Goal: Task Accomplishment & Management: Use online tool/utility

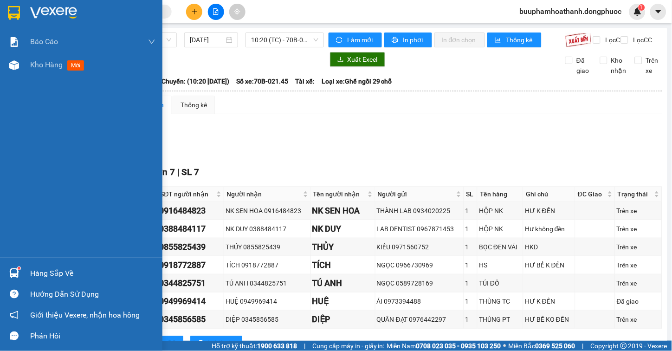
click at [40, 275] on div "Hàng sắp về" at bounding box center [92, 273] width 125 height 14
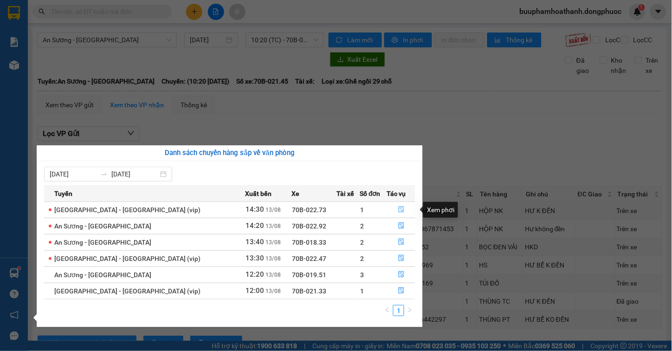
click at [398, 210] on icon "file-done" at bounding box center [401, 209] width 6 height 6
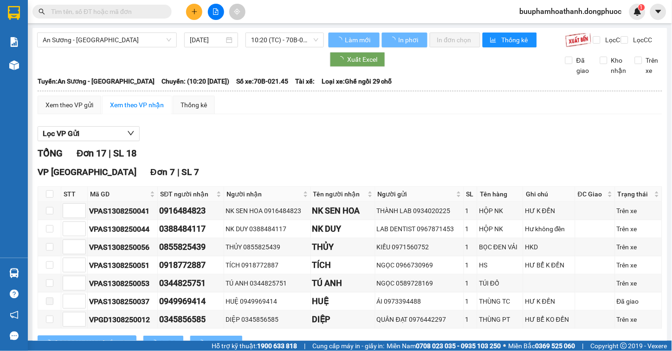
scroll to position [24, 0]
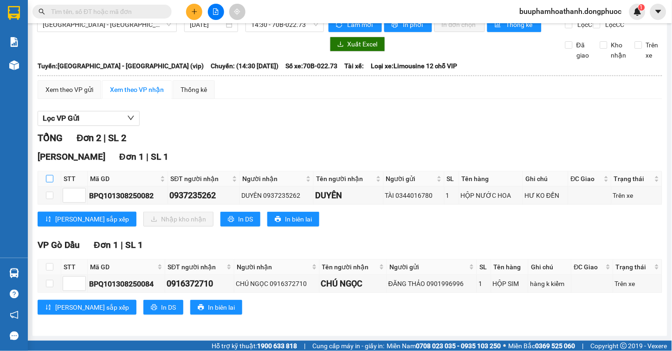
click at [50, 181] on input "checkbox" at bounding box center [49, 178] width 7 height 7
checkbox input "true"
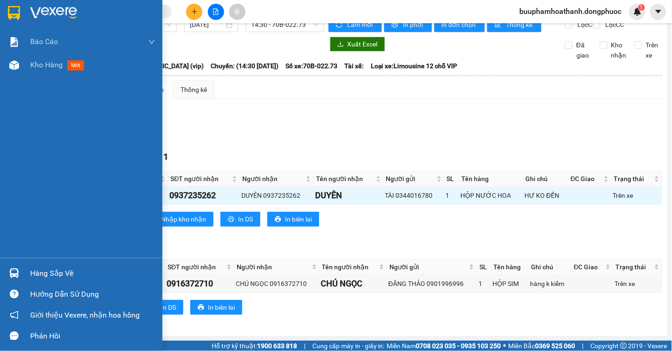
click at [33, 271] on div "Hàng sắp về" at bounding box center [92, 273] width 125 height 14
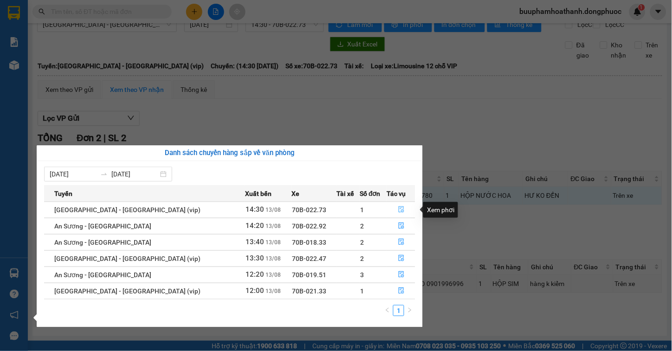
click at [399, 211] on icon "file-done" at bounding box center [402, 209] width 6 height 6
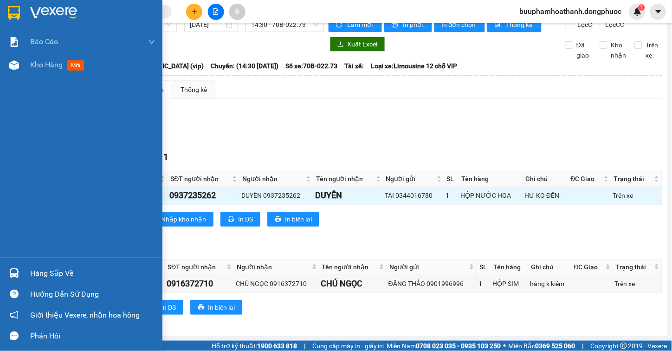
click at [49, 270] on div "Hàng sắp về" at bounding box center [92, 273] width 125 height 14
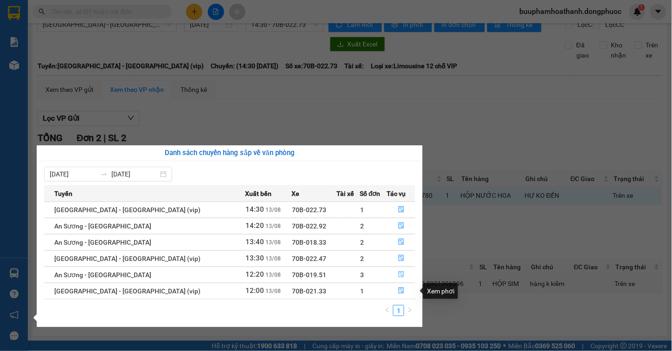
click at [393, 272] on button "button" at bounding box center [401, 274] width 28 height 15
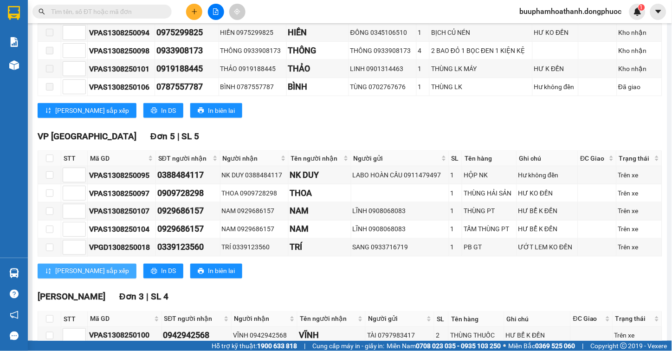
scroll to position [276, 0]
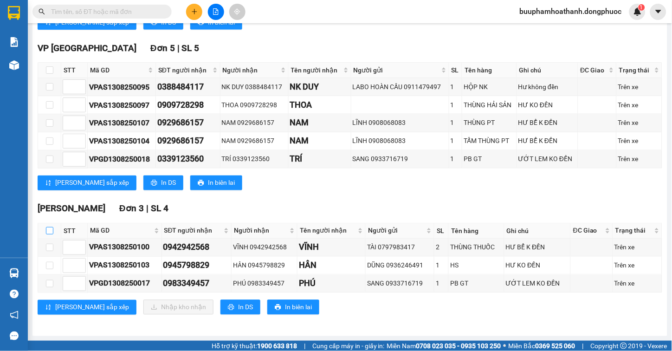
click at [49, 230] on input "checkbox" at bounding box center [49, 230] width 7 height 7
checkbox input "true"
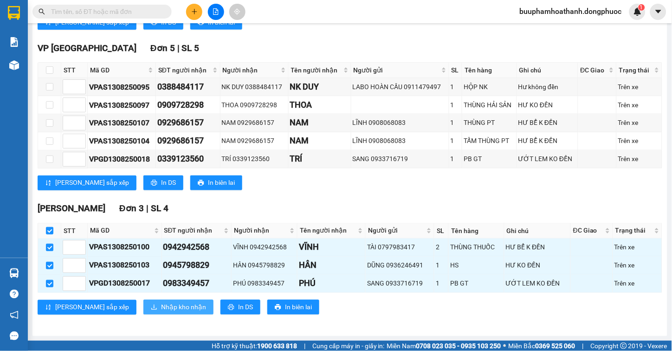
click at [161, 308] on span "Nhập kho nhận" at bounding box center [183, 307] width 45 height 10
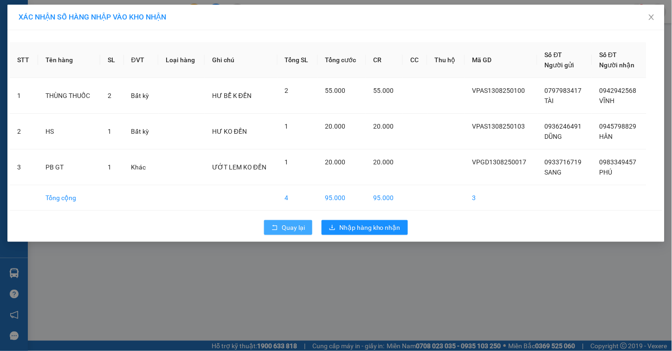
click at [281, 222] on button "Quay lại" at bounding box center [288, 227] width 48 height 15
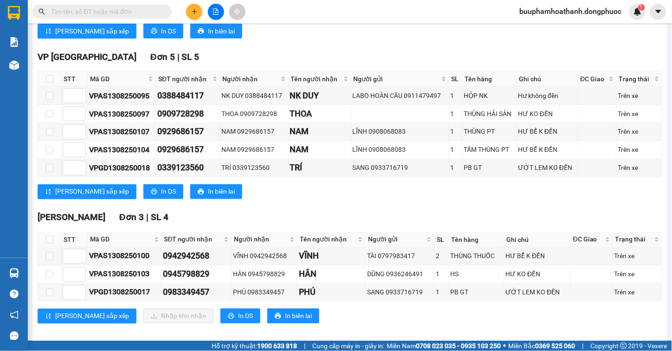
scroll to position [276, 0]
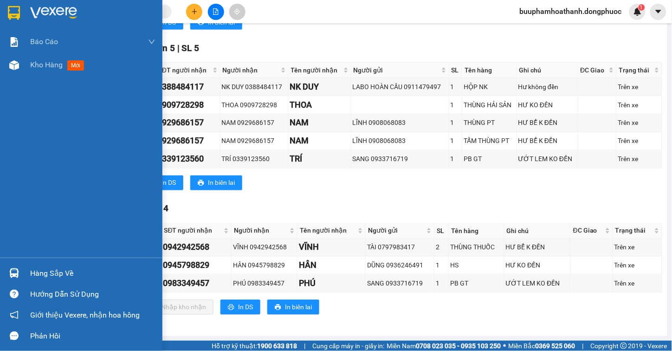
click at [71, 265] on div "Hàng sắp về" at bounding box center [81, 273] width 162 height 21
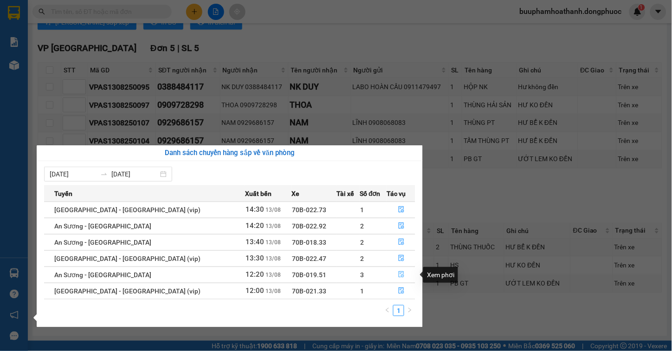
click at [400, 276] on button "button" at bounding box center [401, 274] width 28 height 15
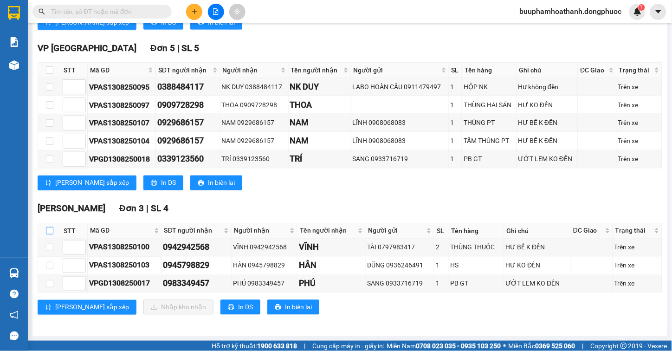
click at [52, 232] on input "checkbox" at bounding box center [49, 230] width 7 height 7
checkbox input "true"
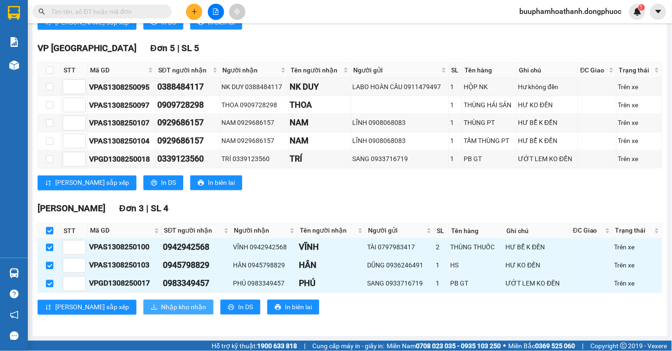
click at [161, 305] on span "Nhập kho nhận" at bounding box center [183, 307] width 45 height 10
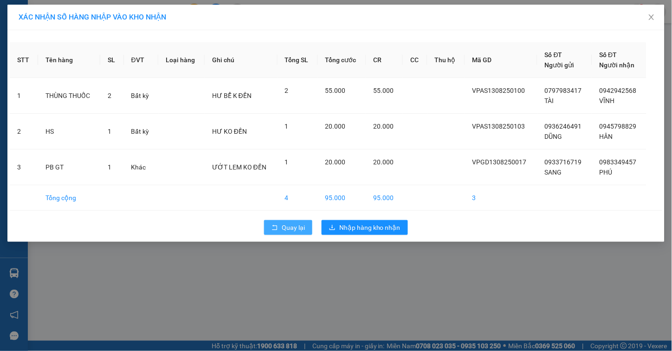
click at [277, 229] on icon "rollback" at bounding box center [274, 227] width 6 height 6
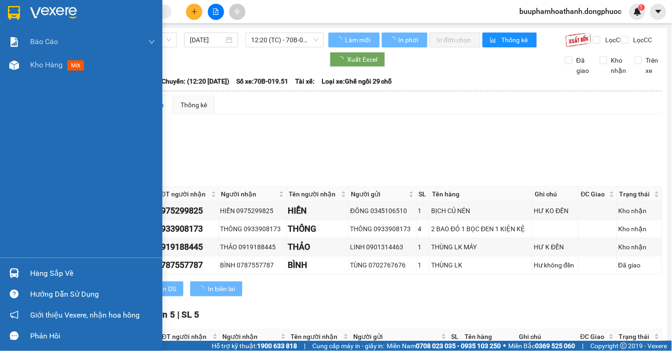
click at [12, 271] on img at bounding box center [14, 273] width 10 height 10
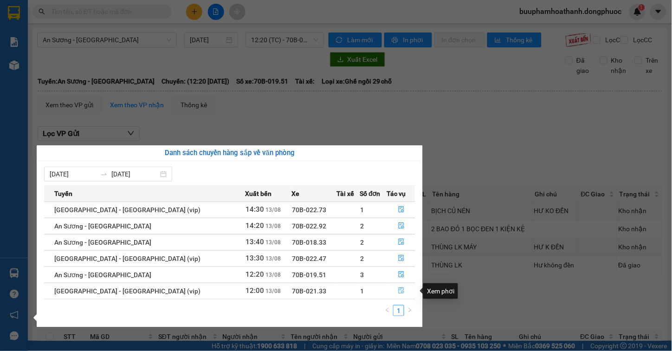
click at [399, 291] on icon "file-done" at bounding box center [402, 290] width 6 height 6
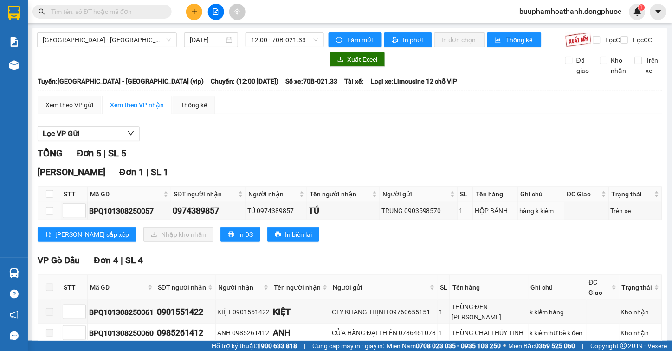
scroll to position [52, 0]
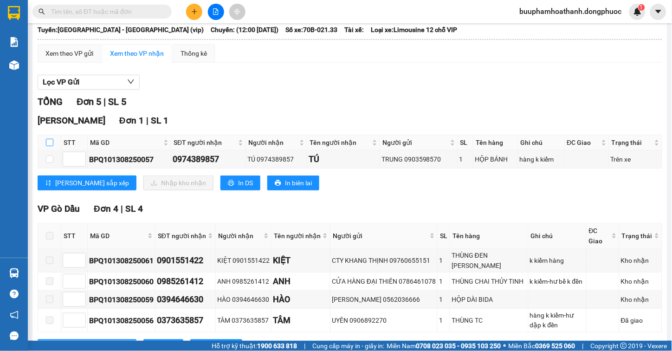
click at [45, 150] on th at bounding box center [49, 142] width 23 height 15
click at [46, 146] on input "checkbox" at bounding box center [49, 142] width 7 height 7
checkbox input "true"
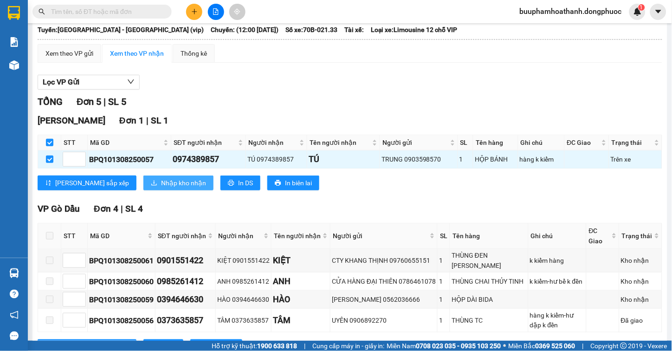
click at [161, 187] on span "Nhập kho nhận" at bounding box center [183, 183] width 45 height 10
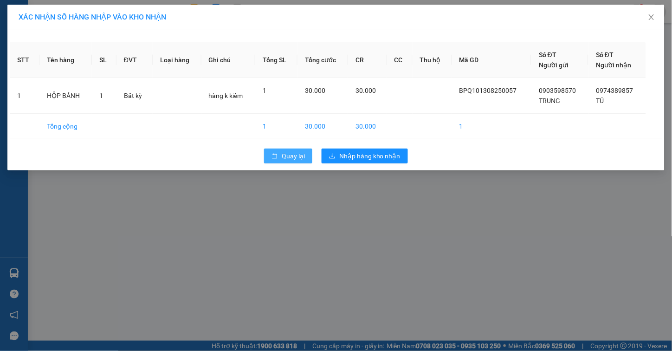
click at [273, 155] on icon "rollback" at bounding box center [274, 156] width 6 height 6
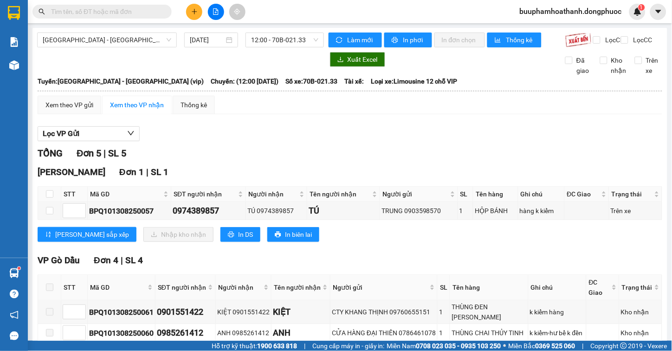
scroll to position [99, 0]
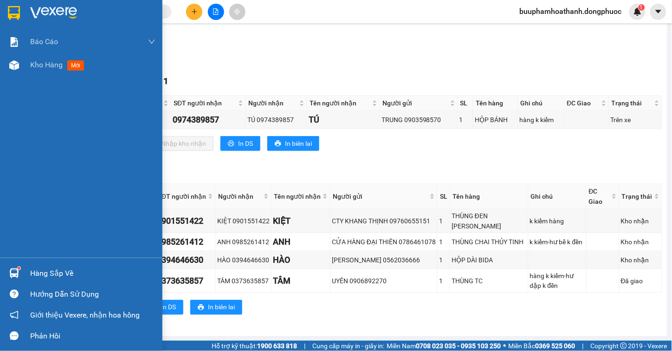
drag, startPoint x: 32, startPoint y: 265, endPoint x: 36, endPoint y: 265, distance: 4.7
click at [32, 265] on div "Hàng sắp về" at bounding box center [81, 273] width 162 height 21
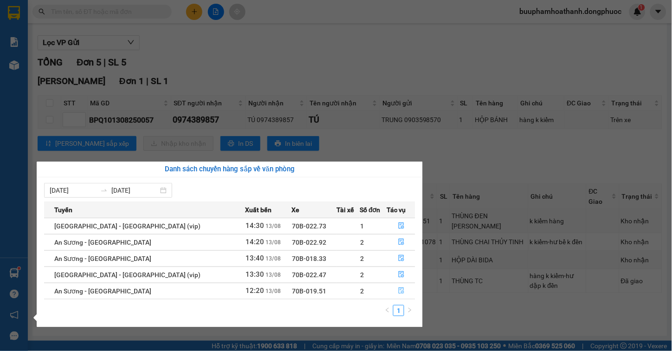
click at [399, 293] on icon "file-done" at bounding box center [402, 290] width 6 height 6
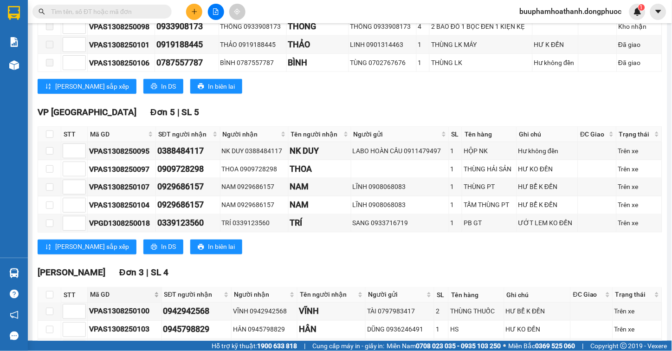
scroll to position [276, 0]
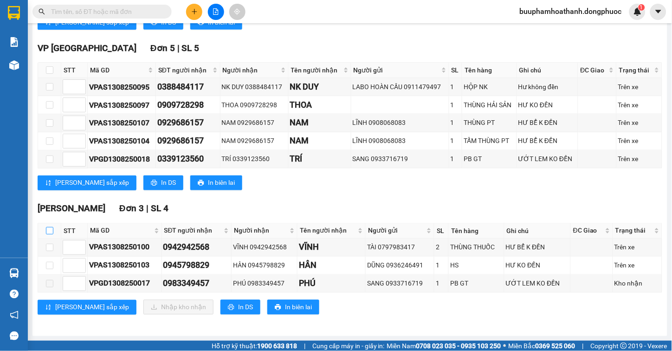
click at [52, 231] on input "checkbox" at bounding box center [49, 230] width 7 height 7
checkbox input "true"
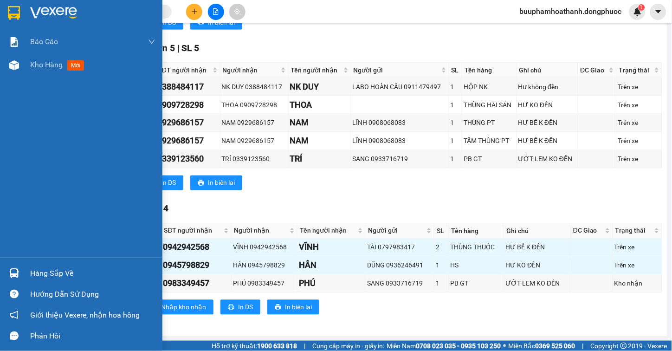
click at [32, 271] on div "Hàng sắp về" at bounding box center [92, 273] width 125 height 14
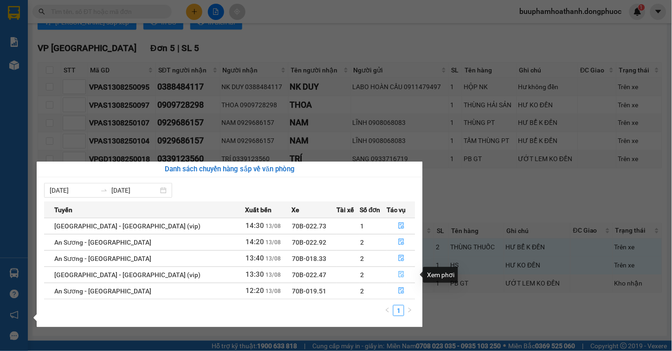
click at [398, 272] on icon "file-done" at bounding box center [401, 274] width 6 height 6
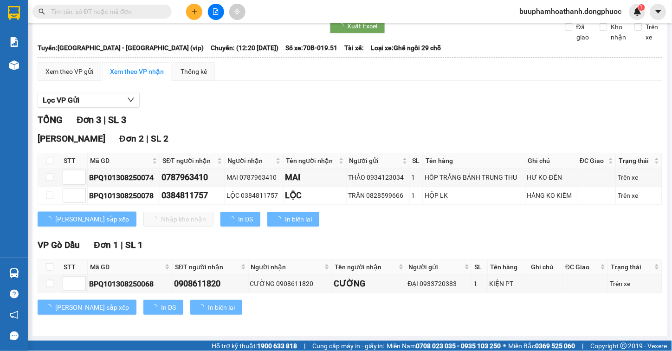
scroll to position [42, 0]
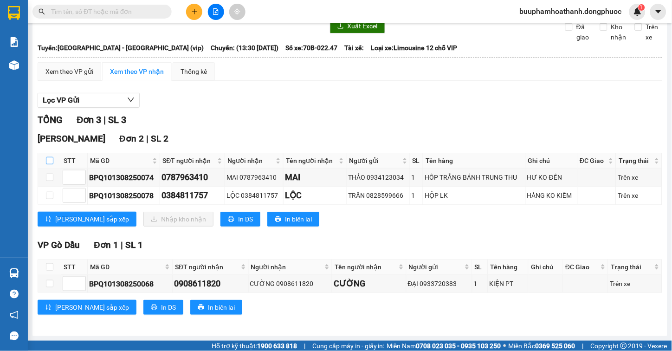
click at [47, 159] on input "checkbox" at bounding box center [49, 160] width 7 height 7
checkbox input "true"
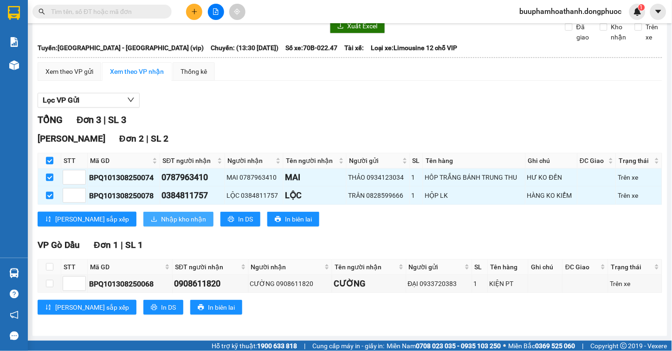
click at [161, 221] on span "Nhập kho nhận" at bounding box center [183, 219] width 45 height 10
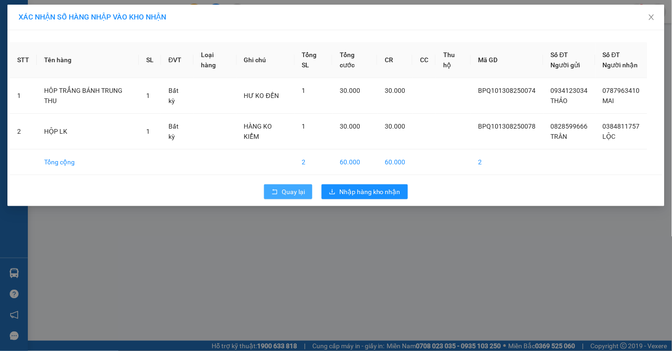
click at [272, 188] on button "Quay lại" at bounding box center [288, 191] width 48 height 15
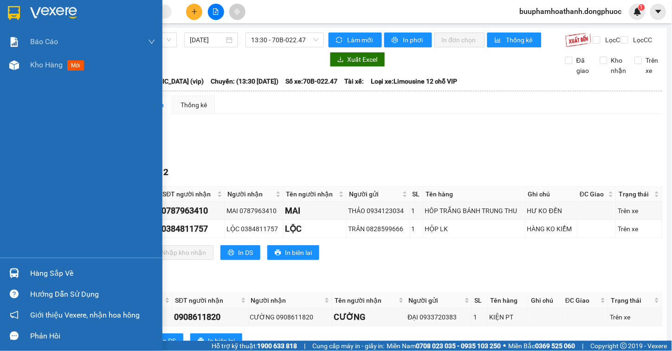
click at [21, 274] on div at bounding box center [14, 273] width 16 height 16
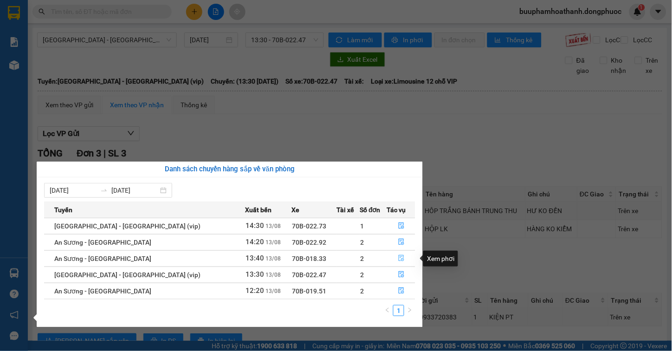
click at [393, 259] on button "button" at bounding box center [401, 258] width 28 height 15
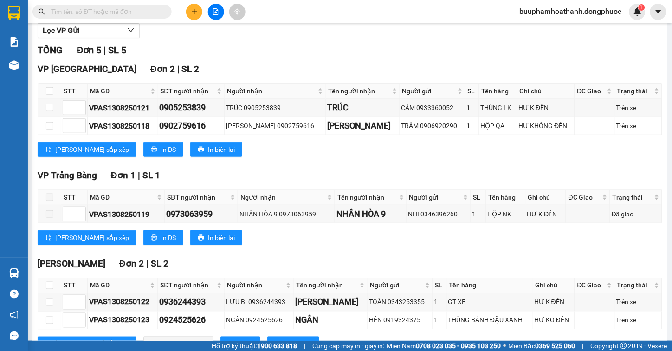
scroll to position [148, 0]
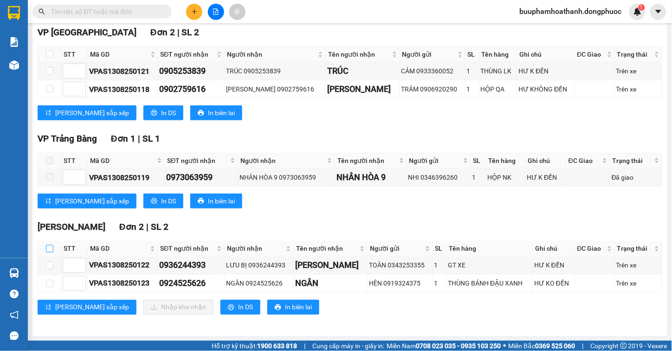
click at [48, 249] on input "checkbox" at bounding box center [49, 248] width 7 height 7
checkbox input "true"
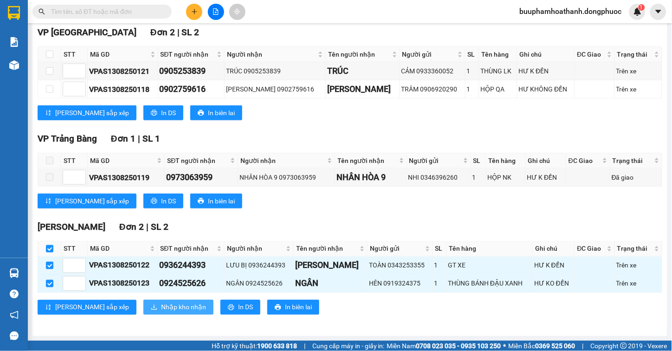
click at [143, 305] on button "Nhập kho nhận" at bounding box center [178, 307] width 70 height 15
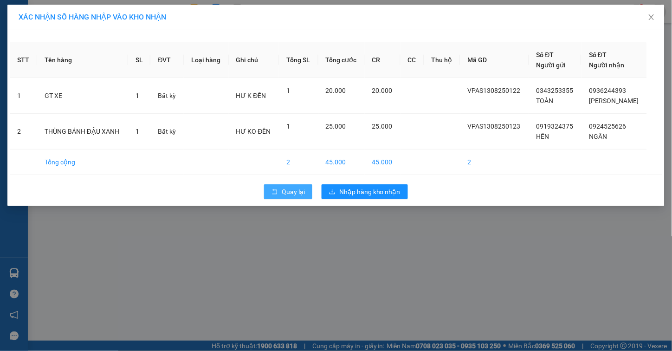
click at [284, 190] on span "Quay lại" at bounding box center [293, 192] width 23 height 10
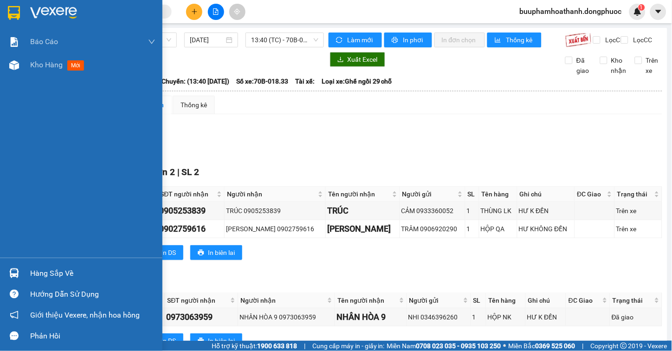
click at [16, 270] on img at bounding box center [14, 273] width 10 height 10
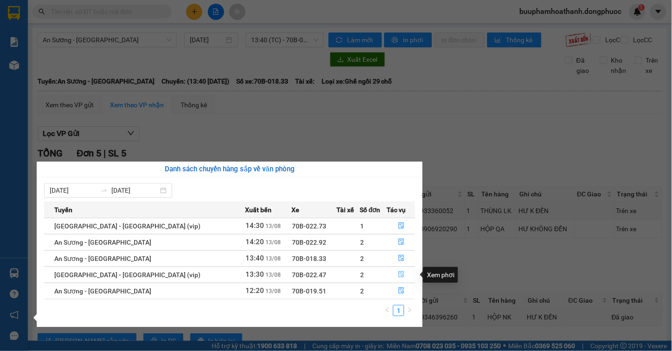
click at [400, 274] on icon "file-done" at bounding box center [401, 274] width 6 height 6
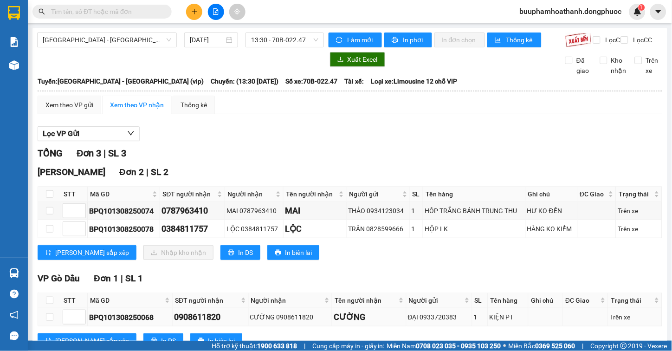
scroll to position [42, 0]
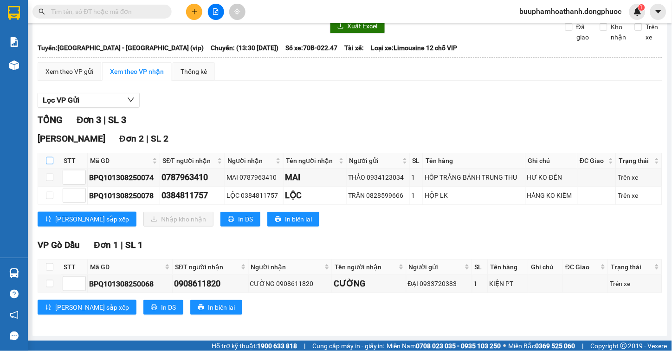
click at [50, 155] on label at bounding box center [49, 160] width 7 height 10
click at [50, 157] on input "checkbox" at bounding box center [49, 160] width 7 height 7
checkbox input "true"
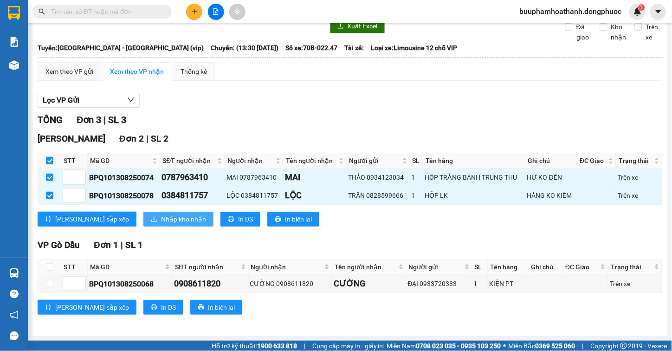
click at [161, 217] on span "Nhập kho nhận" at bounding box center [183, 219] width 45 height 10
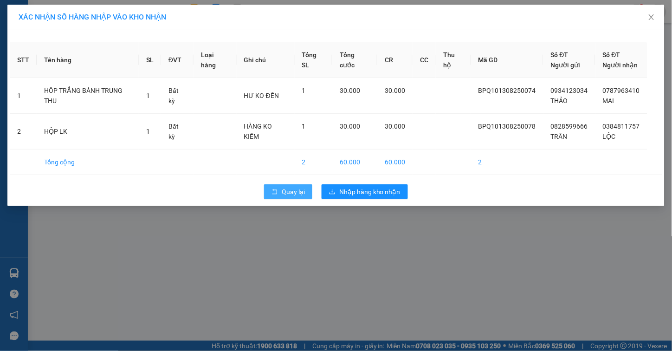
click at [278, 186] on button "Quay lại" at bounding box center [288, 191] width 48 height 15
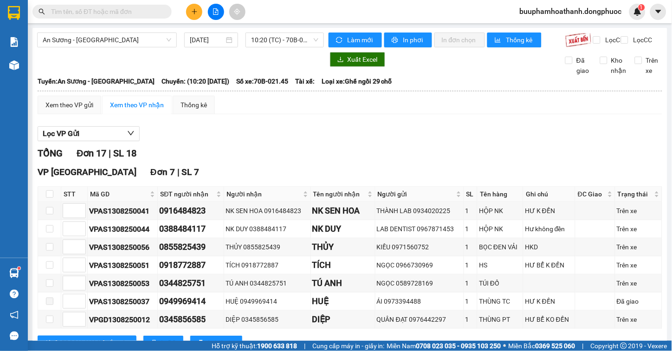
scroll to position [388, 0]
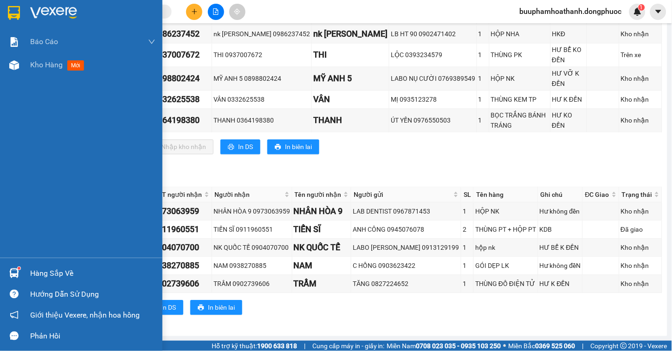
click at [35, 271] on div "Hàng sắp về" at bounding box center [92, 273] width 125 height 14
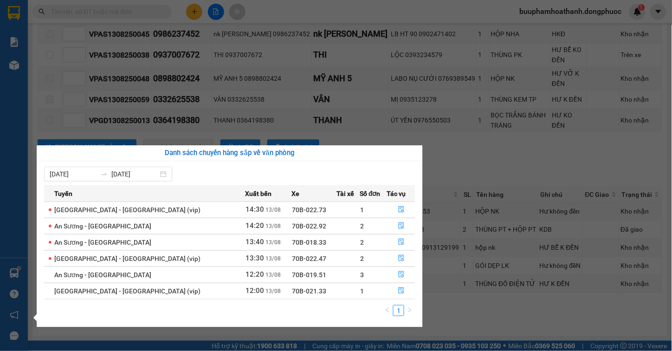
click at [147, 194] on div "Tuyến" at bounding box center [149, 193] width 190 height 10
click at [465, 144] on section "Kết quả tìm kiếm ( 0 ) Bộ lọc No Data buuphamhoathanh.dongphuoc 1 Báo cáo Mẫu 1…" at bounding box center [336, 175] width 672 height 351
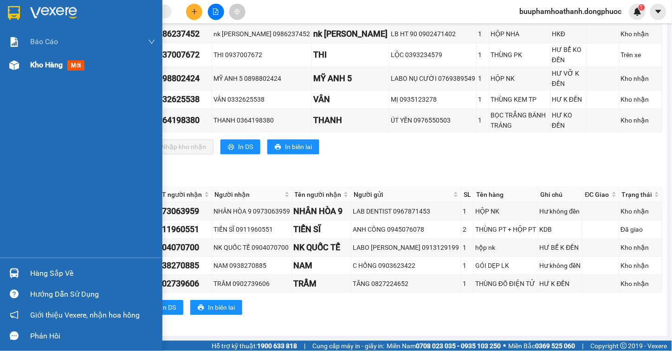
click at [44, 71] on div "Kho hàng mới" at bounding box center [92, 64] width 125 height 23
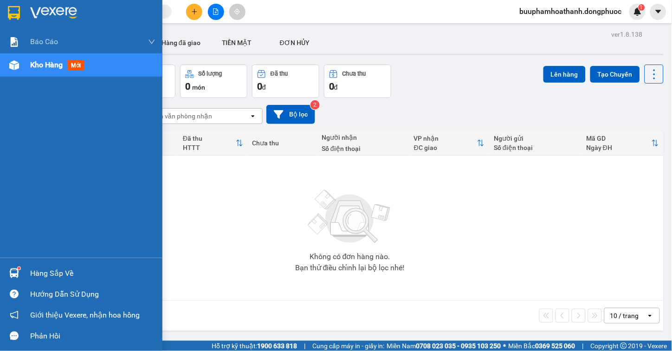
click at [33, 272] on div "Hàng sắp về" at bounding box center [92, 273] width 125 height 14
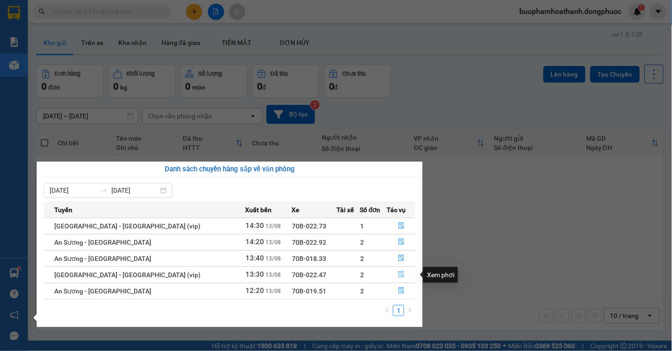
click at [400, 273] on icon "file-done" at bounding box center [401, 274] width 6 height 6
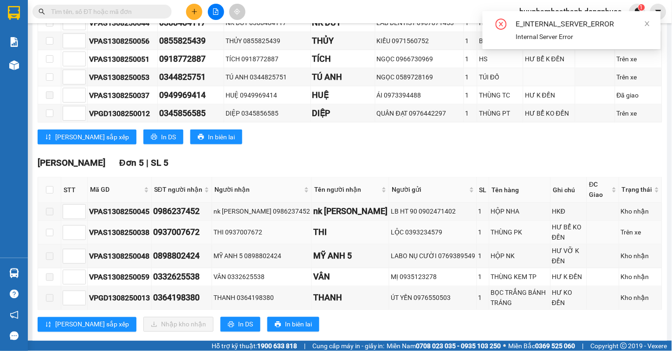
scroll to position [258, 0]
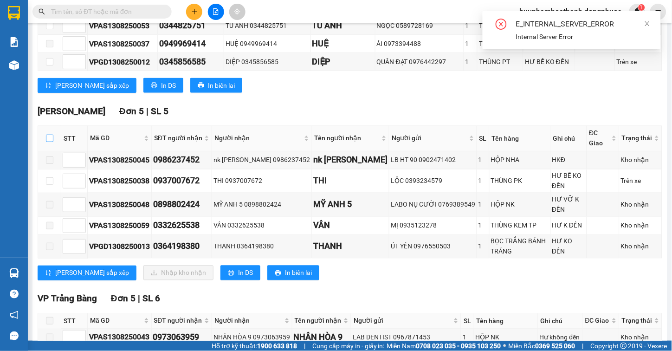
click at [50, 142] on input "checkbox" at bounding box center [49, 138] width 7 height 7
checkbox input "true"
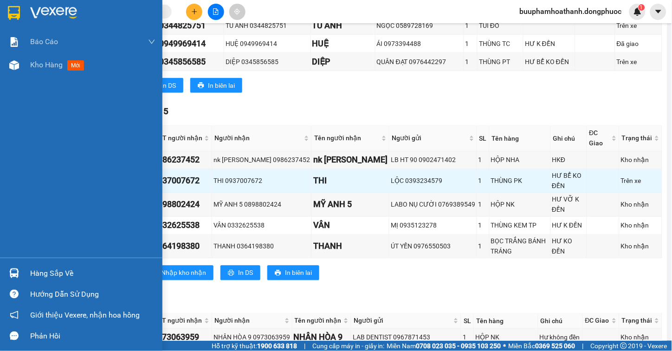
click at [40, 266] on div "Hàng sắp về" at bounding box center [92, 273] width 125 height 14
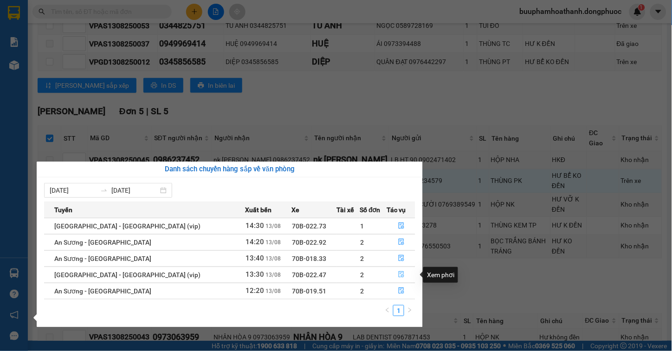
click at [393, 275] on button "button" at bounding box center [401, 274] width 28 height 15
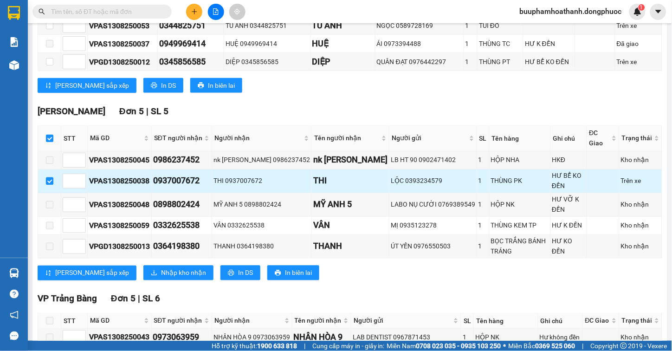
click at [50, 185] on input "checkbox" at bounding box center [49, 180] width 7 height 7
checkbox input "false"
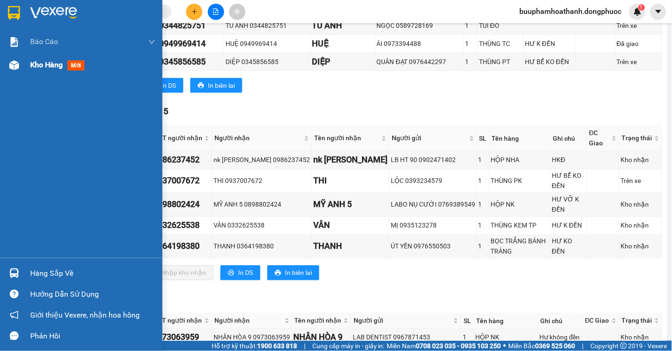
click at [49, 71] on div "Kho hàng mới" at bounding box center [92, 64] width 125 height 23
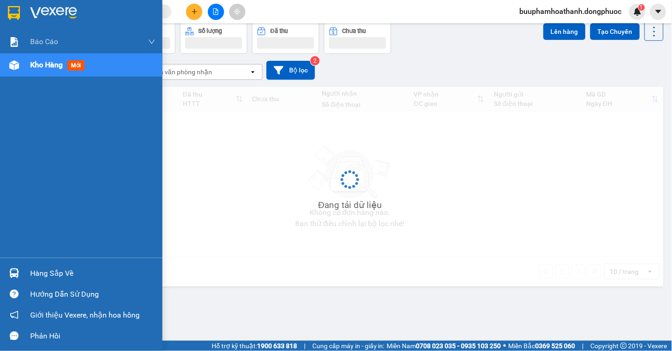
scroll to position [43, 0]
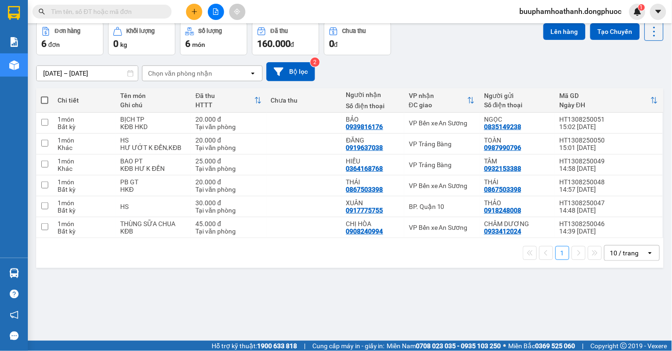
drag, startPoint x: 176, startPoint y: 277, endPoint x: 167, endPoint y: 274, distance: 9.8
click at [177, 276] on div "ver 1.8.138 Kho gửi Trên xe Kho nhận Hàng đã giao TIỀN MẶT ĐƠN HỦY Đơn hàng 6…" at bounding box center [349, 160] width 635 height 351
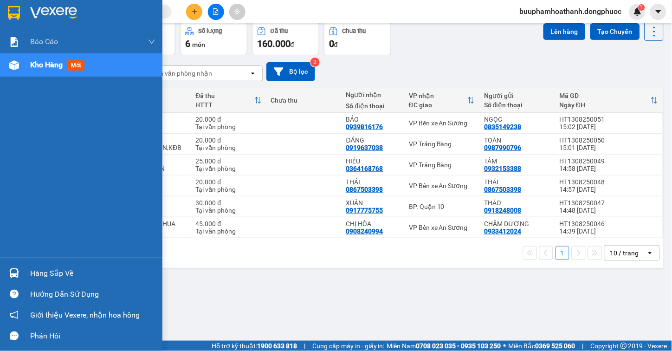
click at [23, 271] on div "Hàng sắp về" at bounding box center [81, 273] width 162 height 21
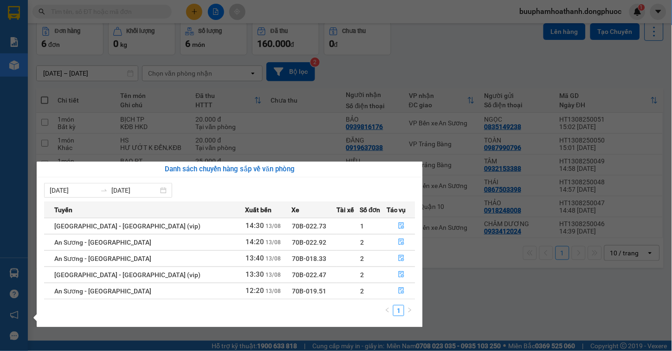
click at [549, 301] on section "Kết quả tìm kiếm ( 0 ) Bộ lọc No Data buuphamhoathanh.dongphuoc 1 Báo cáo Mẫu 1…" at bounding box center [336, 175] width 672 height 351
